Goal: Task Accomplishment & Management: Use online tool/utility

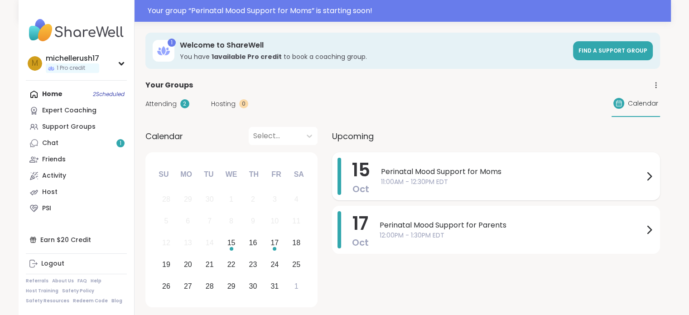
click at [499, 166] on span "Perinatal Mood Support for Moms" at bounding box center [512, 171] width 263 height 11
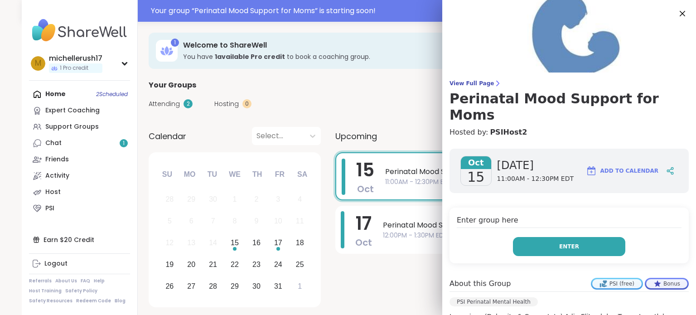
click at [552, 237] on button "Enter" at bounding box center [569, 246] width 112 height 19
